Goal: Find contact information: Find contact information

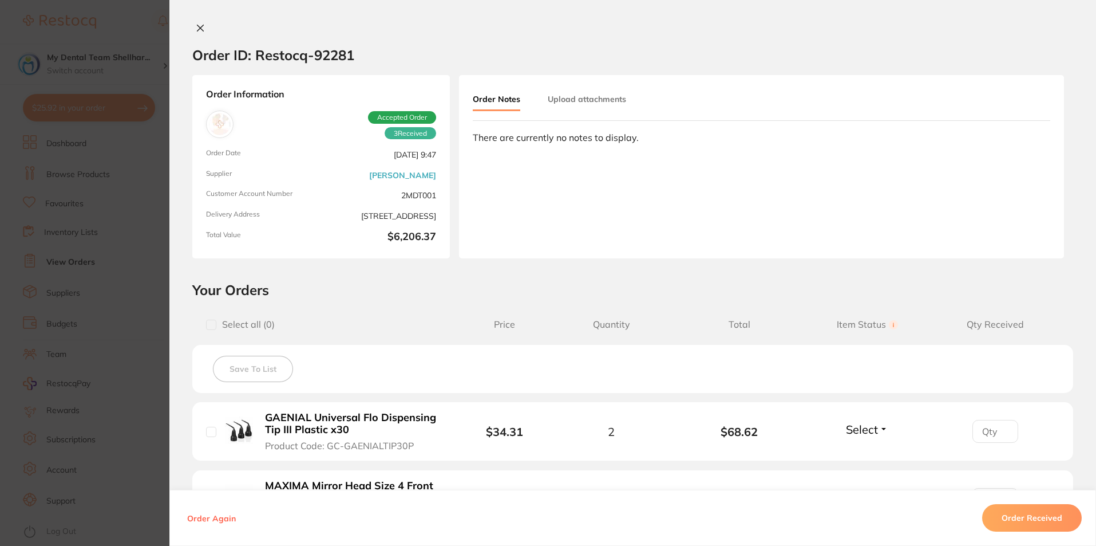
click at [57, 278] on section "Order ID: Restocq- 92281 Order Information 3 Received Accepted Order Order Date…" at bounding box center [548, 273] width 1096 height 546
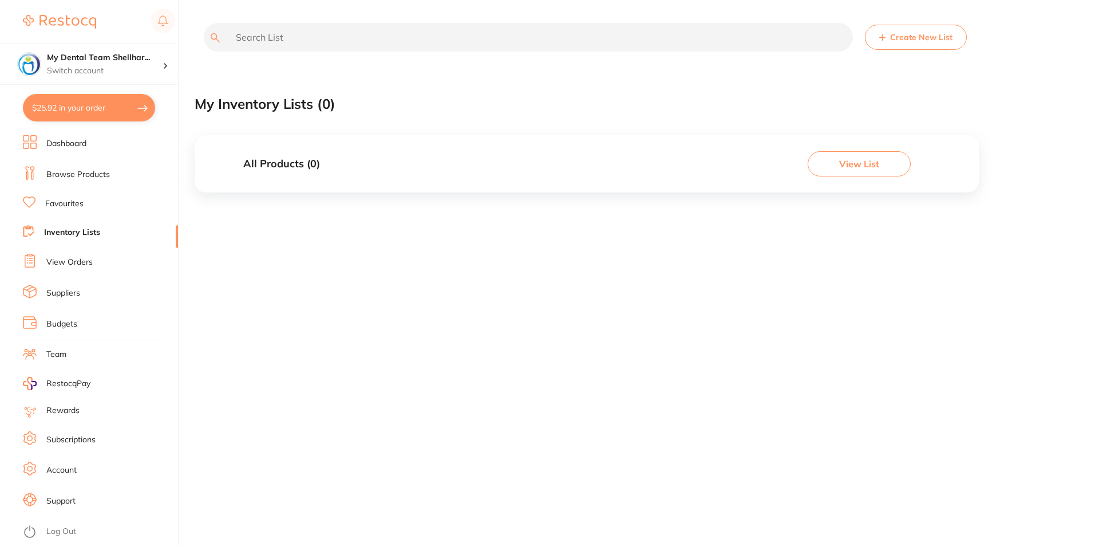
click at [69, 297] on link "Suppliers" at bounding box center [63, 292] width 34 height 11
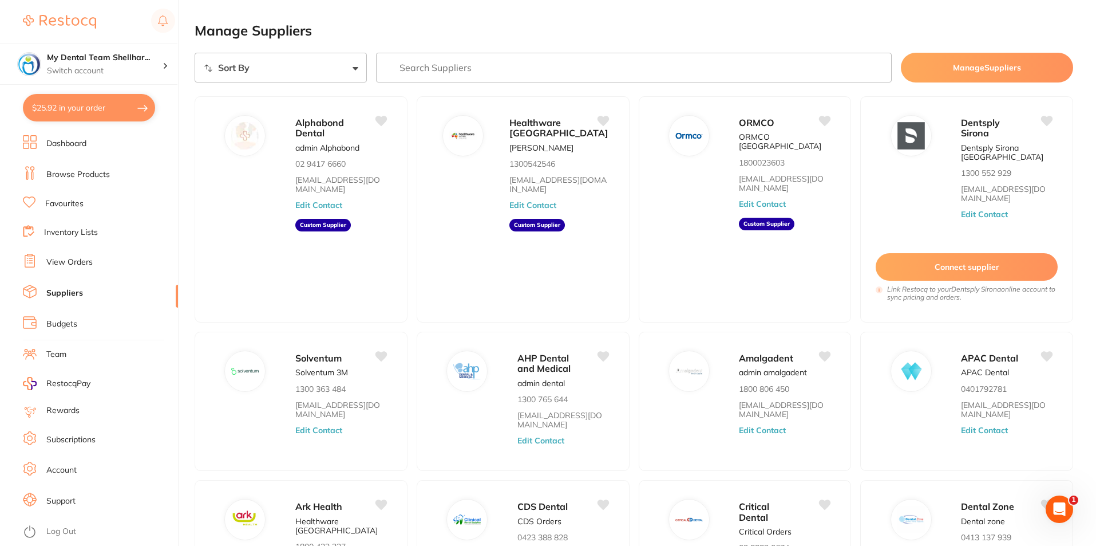
click at [492, 73] on input "search" at bounding box center [634, 68] width 516 height 30
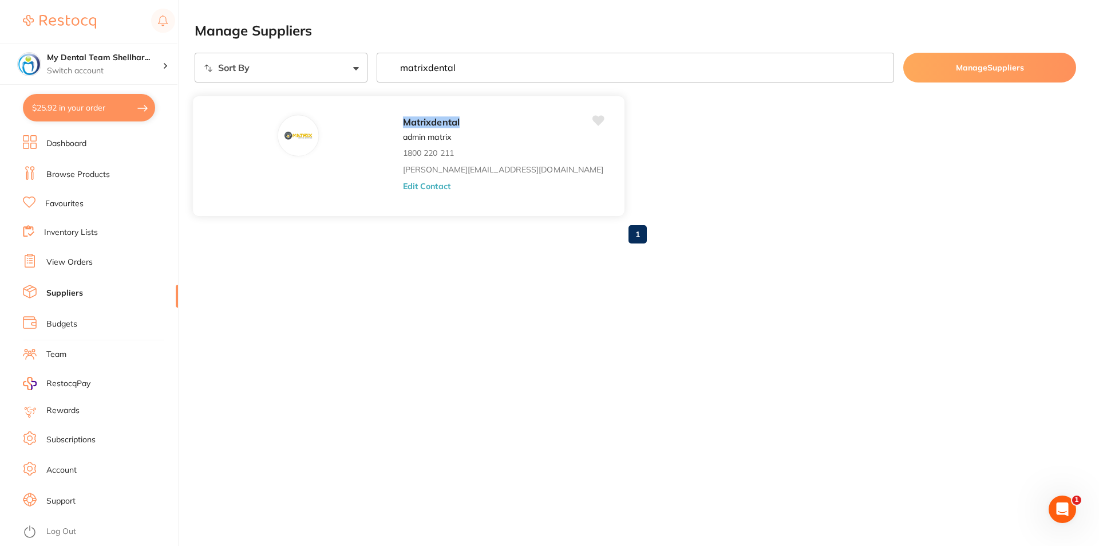
type input "matrixdental"
click at [403, 187] on button "Edit Contact" at bounding box center [427, 185] width 48 height 9
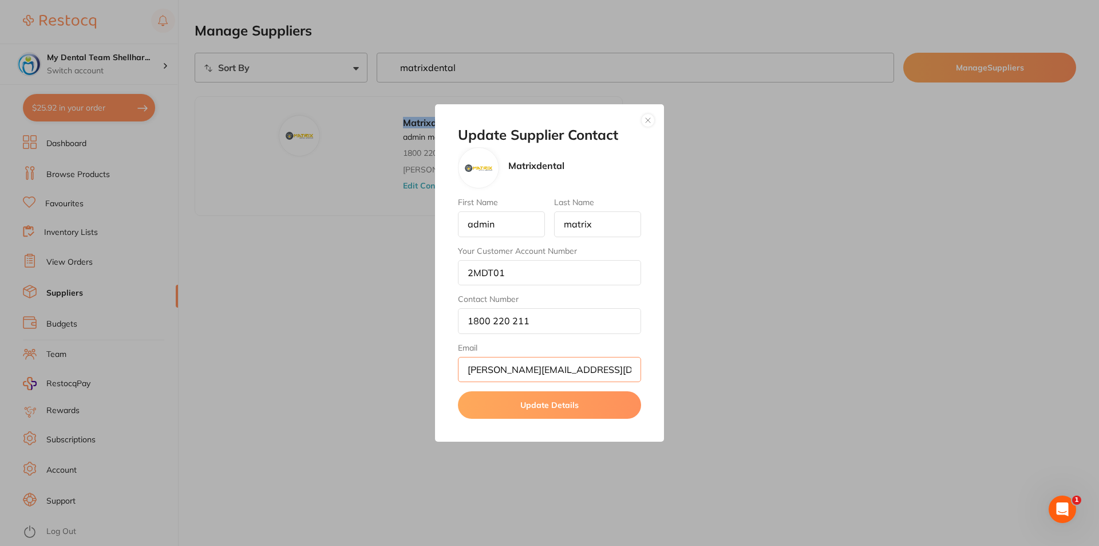
drag, startPoint x: 591, startPoint y: 368, endPoint x: 468, endPoint y: 369, distance: 123.1
click at [468, 369] on input "[PERSON_NAME][EMAIL_ADDRESS][DOMAIN_NAME]" at bounding box center [549, 369] width 183 height 25
